Goal: Task Accomplishment & Management: Complete application form

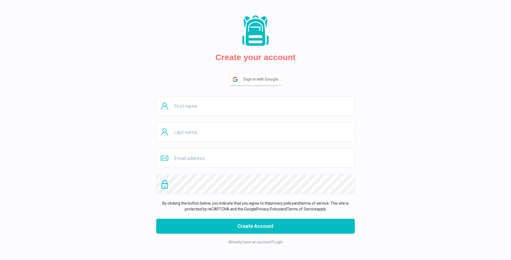
click at [255, 106] on input "text" at bounding box center [255, 105] width 198 height 19
type input "Noble"
click at [255, 132] on input "text" at bounding box center [255, 131] width 198 height 19
type input "Weber"
click at [255, 158] on input "email" at bounding box center [255, 157] width 198 height 19
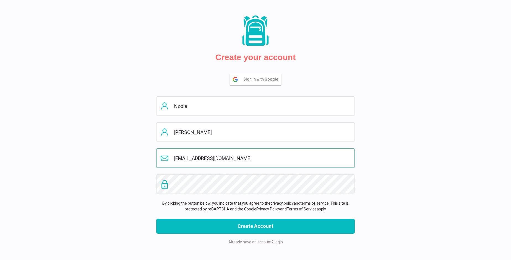
type input "info@cottexllp.com"
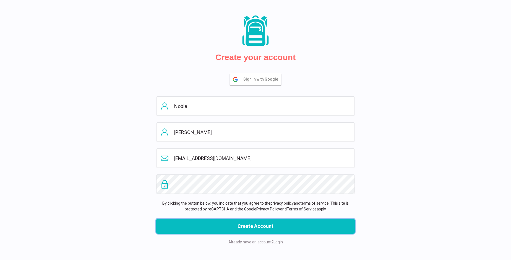
click at [255, 226] on button "Create Account" at bounding box center [255, 225] width 198 height 15
